Goal: Check status

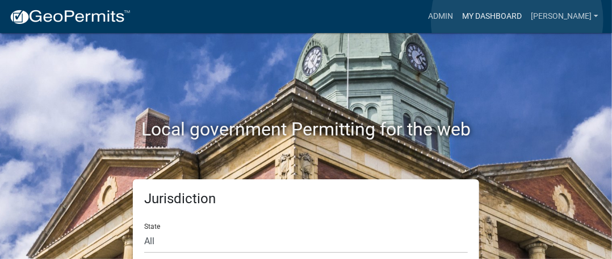
click at [518, 20] on link "My Dashboard" at bounding box center [492, 17] width 69 height 22
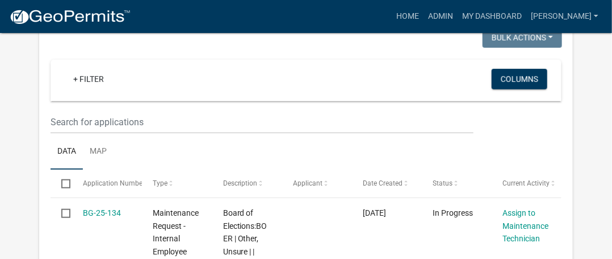
scroll to position [209, 0]
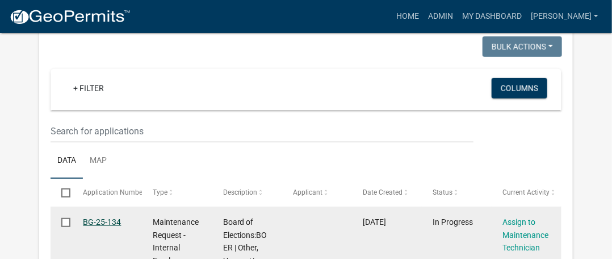
click at [99, 220] on link "BG-25-134" at bounding box center [102, 221] width 38 height 9
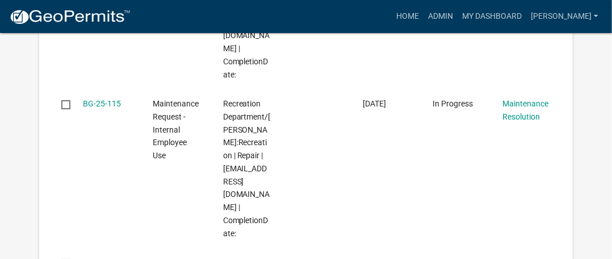
scroll to position [1447, 0]
